Goal: Check status: Check status

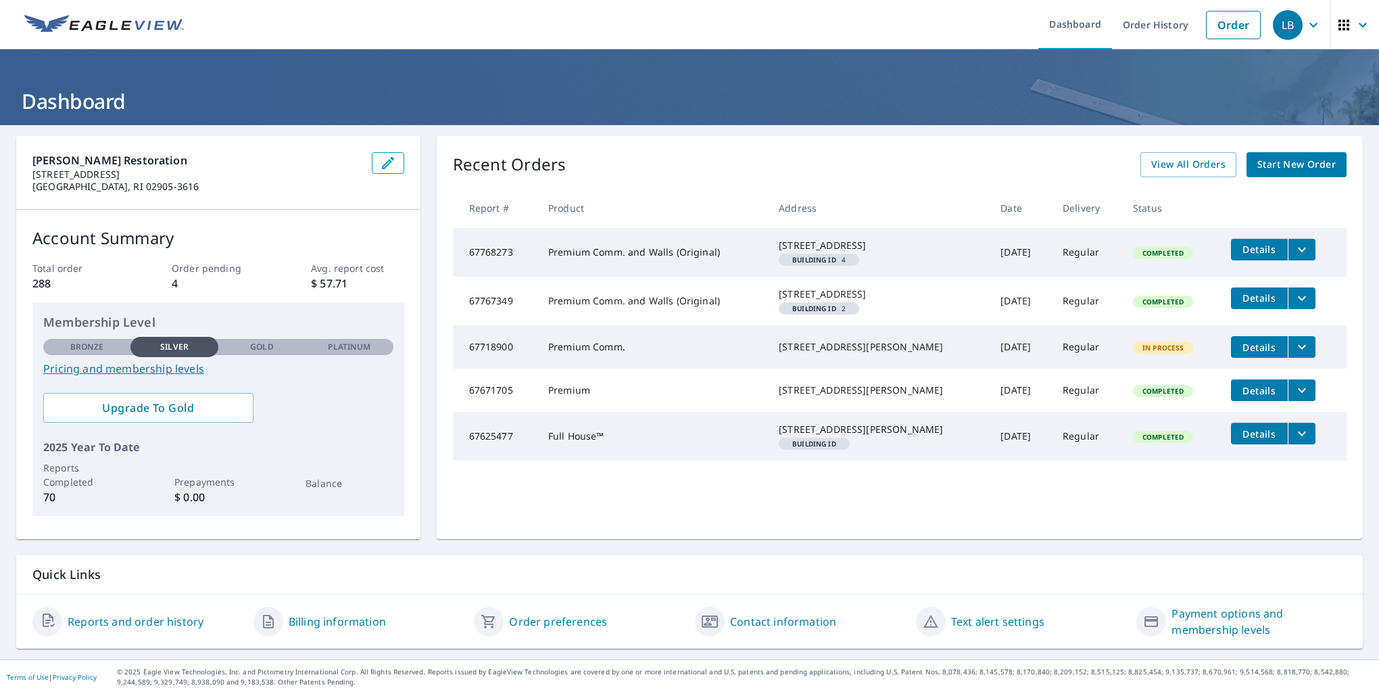
click at [738, 250] on td "Premium Comm. and Walls (Original)" at bounding box center [652, 252] width 231 height 49
click at [550, 266] on td "Premium Comm. and Walls (Original)" at bounding box center [652, 252] width 231 height 49
click at [1239, 354] on span "Details" at bounding box center [1259, 347] width 41 height 13
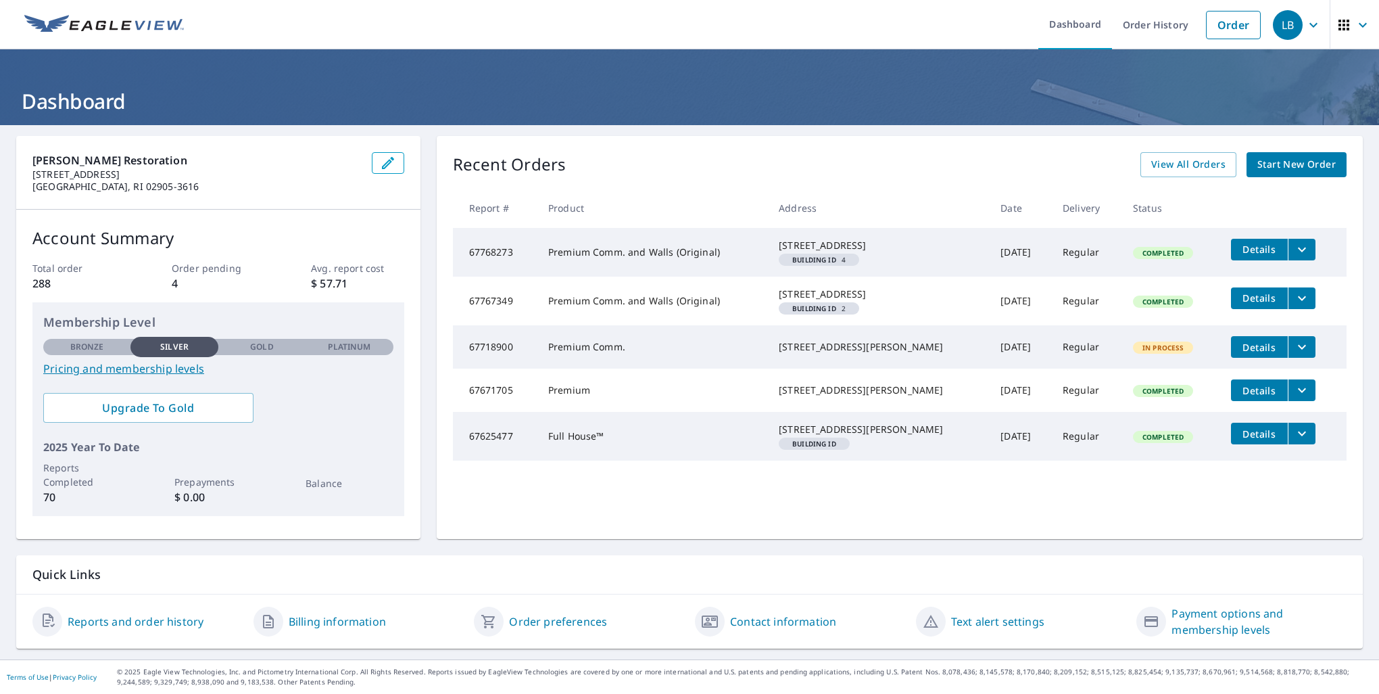
click at [1248, 397] on span "Details" at bounding box center [1259, 390] width 41 height 13
click at [1295, 444] on button "filesDropdownBtn-67625477" at bounding box center [1302, 433] width 28 height 22
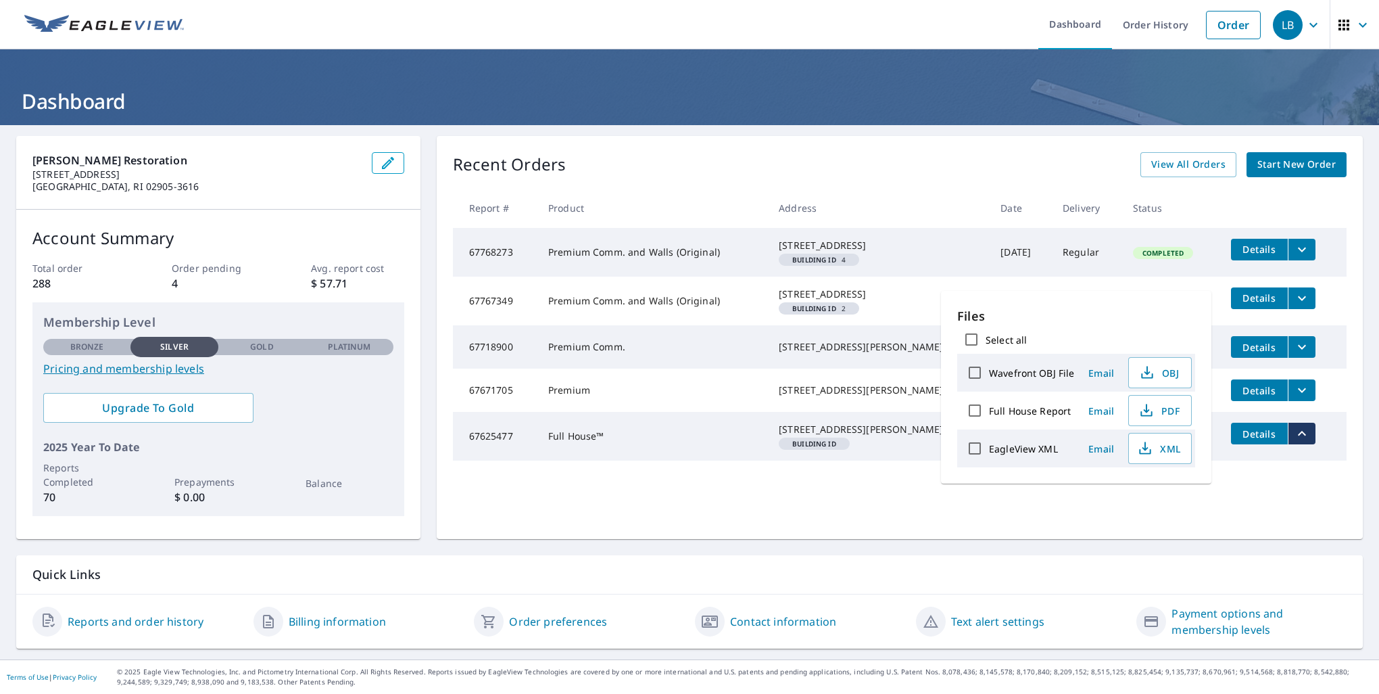
click at [1122, 460] on td "Completed" at bounding box center [1171, 436] width 98 height 49
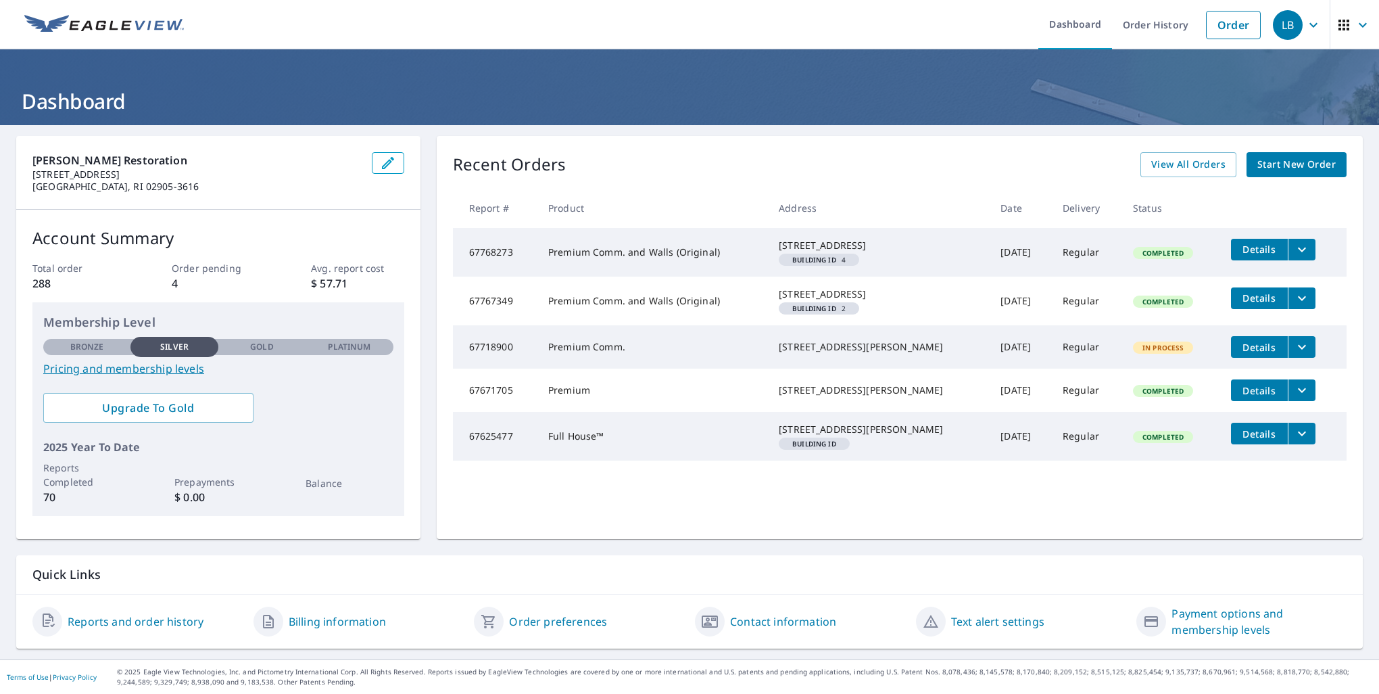
click at [625, 249] on td "Premium Comm. and Walls (Original)" at bounding box center [652, 252] width 231 height 49
